Goal: Transaction & Acquisition: Purchase product/service

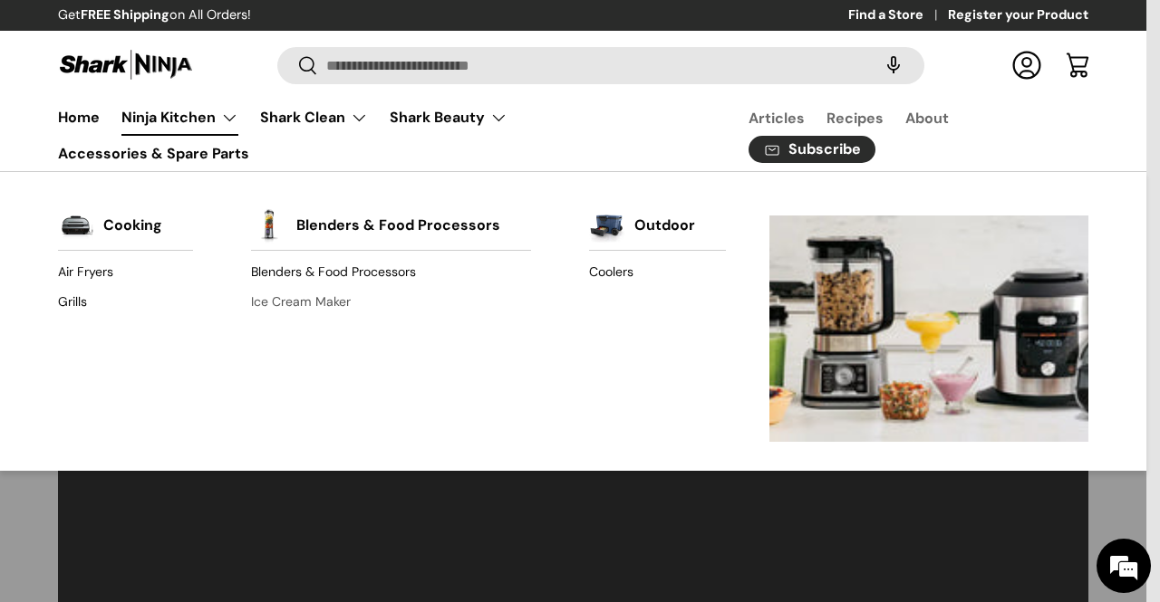
click at [297, 299] on link "Ice Cream Maker" at bounding box center [391, 301] width 280 height 29
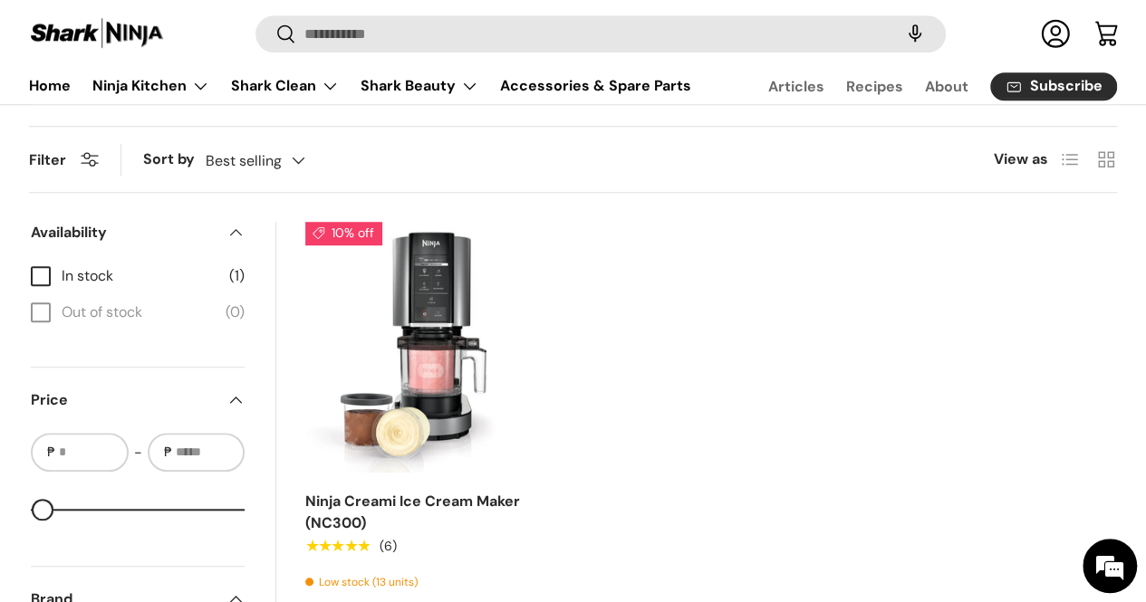
scroll to position [544, 0]
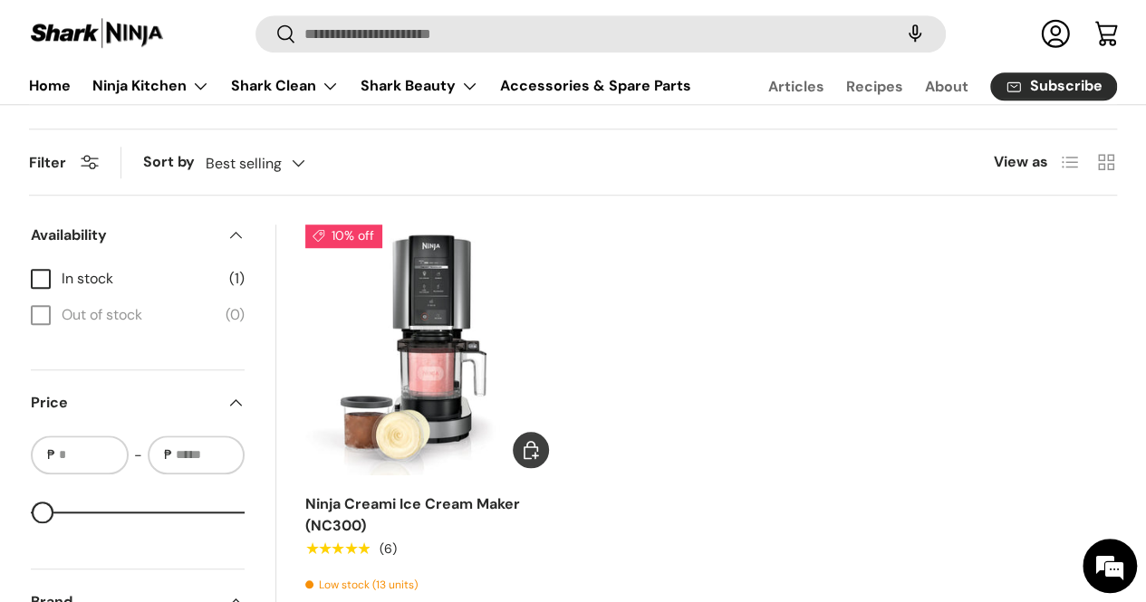
click at [0, 0] on img "Ninja Creami Ice Cream Maker (NC300)" at bounding box center [0, 0] width 0 height 0
